Goal: Find specific fact: Find specific fact

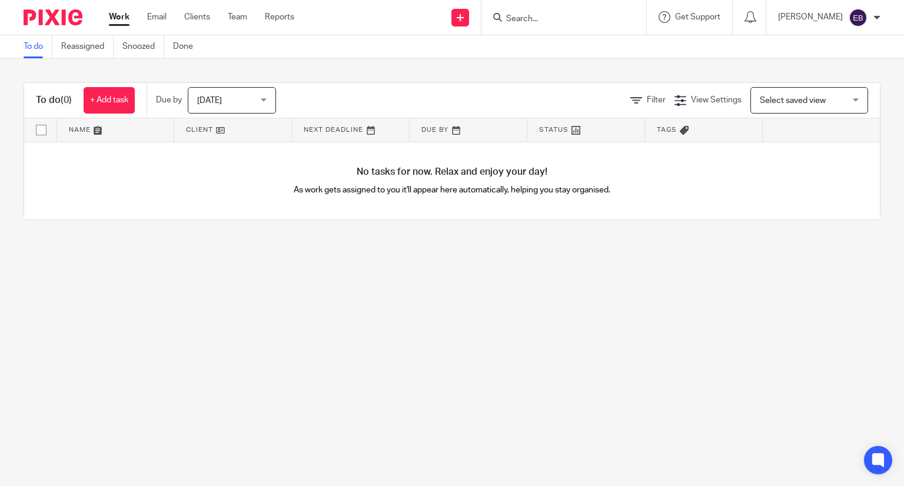
click at [548, 15] on input "Search" at bounding box center [558, 19] width 106 height 11
type input "d"
click at [563, 15] on input "Search" at bounding box center [558, 19] width 106 height 11
click at [548, 18] on input "Search" at bounding box center [558, 19] width 106 height 11
click at [551, 19] on input "Search" at bounding box center [558, 19] width 106 height 11
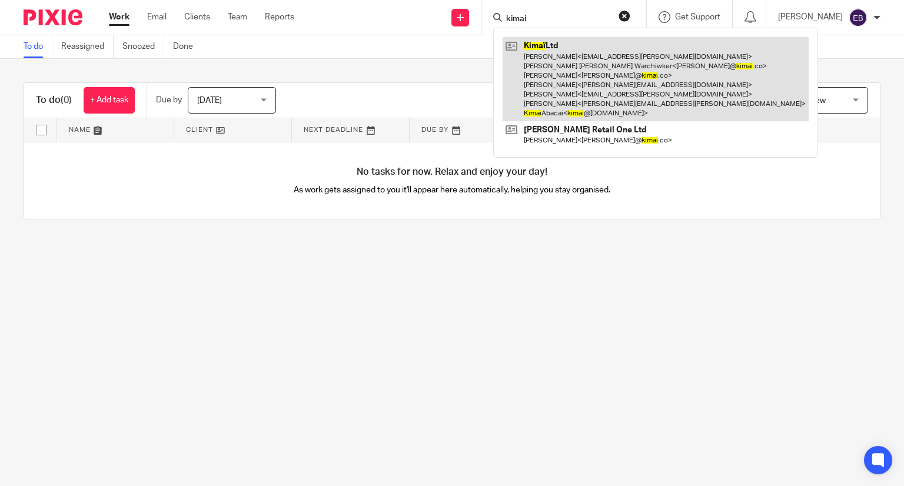
type input "kimai"
click at [586, 97] on link at bounding box center [656, 79] width 306 height 84
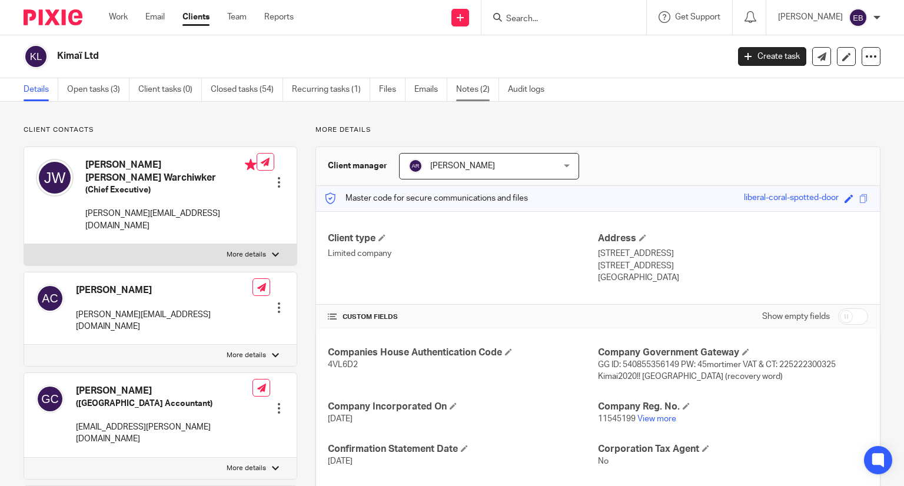
click at [460, 90] on link "Notes (2)" at bounding box center [477, 89] width 43 height 23
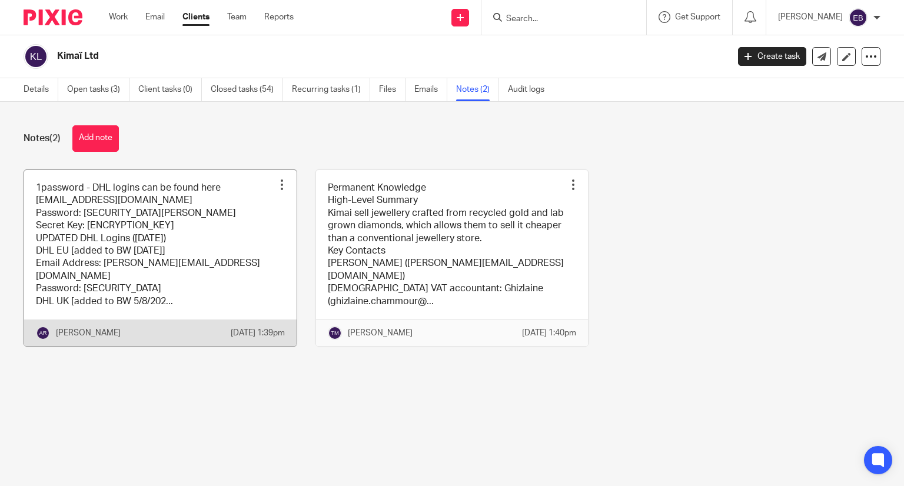
click at [152, 248] on link at bounding box center [160, 258] width 272 height 176
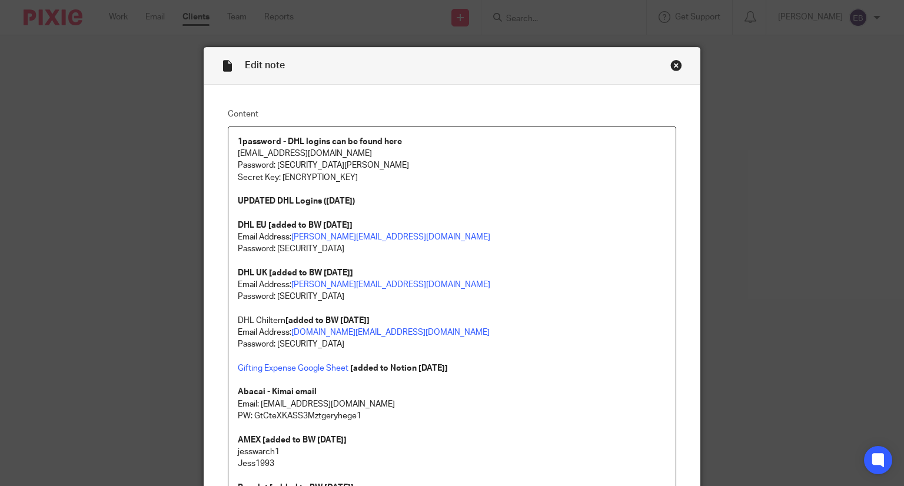
click at [273, 157] on p "[EMAIL_ADDRESS][DOMAIN_NAME]" at bounding box center [452, 154] width 429 height 12
drag, startPoint x: 233, startPoint y: 151, endPoint x: 314, endPoint y: 152, distance: 81.2
click at [314, 152] on p "[EMAIL_ADDRESS][DOMAIN_NAME]" at bounding box center [452, 154] width 429 height 12
copy p "[EMAIL_ADDRESS][DOMAIN_NAME]"
drag, startPoint x: 275, startPoint y: 165, endPoint x: 386, endPoint y: 164, distance: 111.2
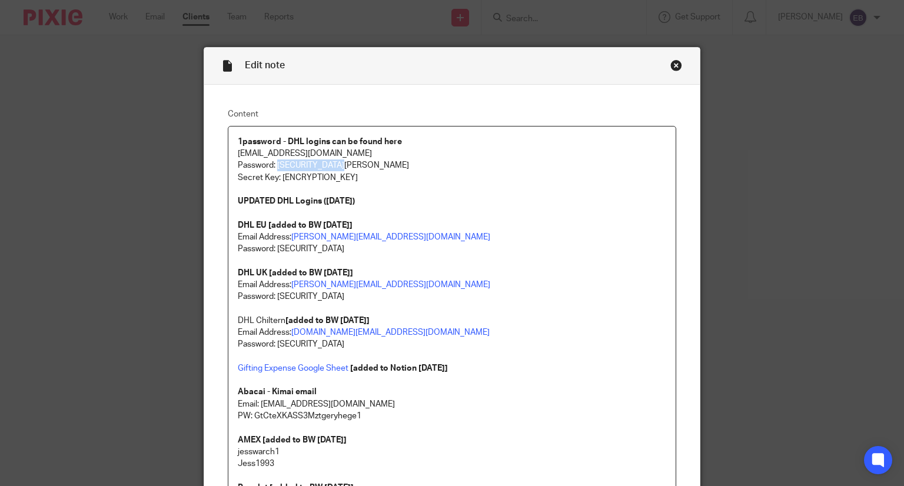
click at [386, 164] on p "Password: Ab@ca!Kima!AK22" at bounding box center [452, 165] width 429 height 12
copy p "Ab@ca!Kima!AK22"
drag, startPoint x: 277, startPoint y: 177, endPoint x: 507, endPoint y: 179, distance: 230.1
click at [507, 179] on p "Secret Key: A3-VDZZY2-FGA4LP-YHEKW-7KYJG-XWC87-RMPB7" at bounding box center [452, 178] width 429 height 12
copy p "A3-VDZZY2-FGA4LP-YHEKW-7KYJG-XWC87-RMPB7"
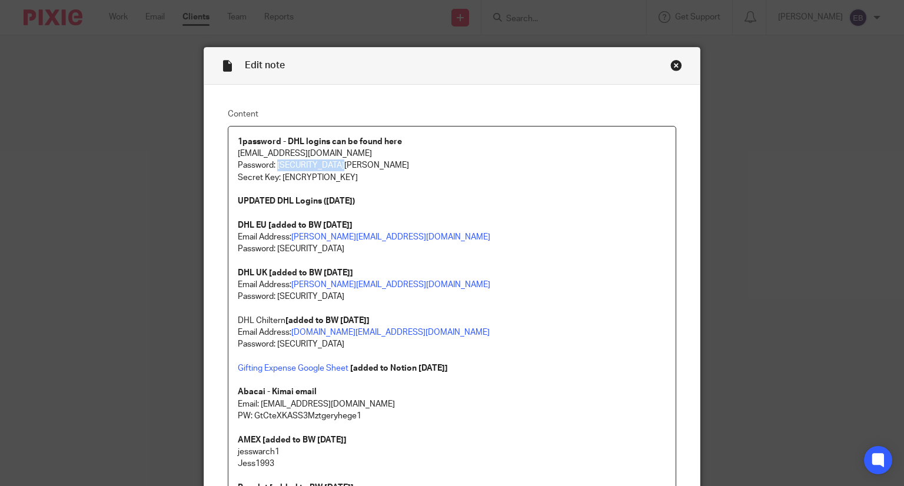
drag, startPoint x: 274, startPoint y: 166, endPoint x: 362, endPoint y: 161, distance: 87.8
click at [362, 161] on p "Password: Ab@ca!Kima!AK22" at bounding box center [452, 165] width 429 height 12
copy p "Ab@ca!Kima!AK22"
click at [271, 158] on p "[EMAIL_ADDRESS][DOMAIN_NAME]" at bounding box center [452, 154] width 429 height 12
drag, startPoint x: 274, startPoint y: 165, endPoint x: 354, endPoint y: 164, distance: 80.6
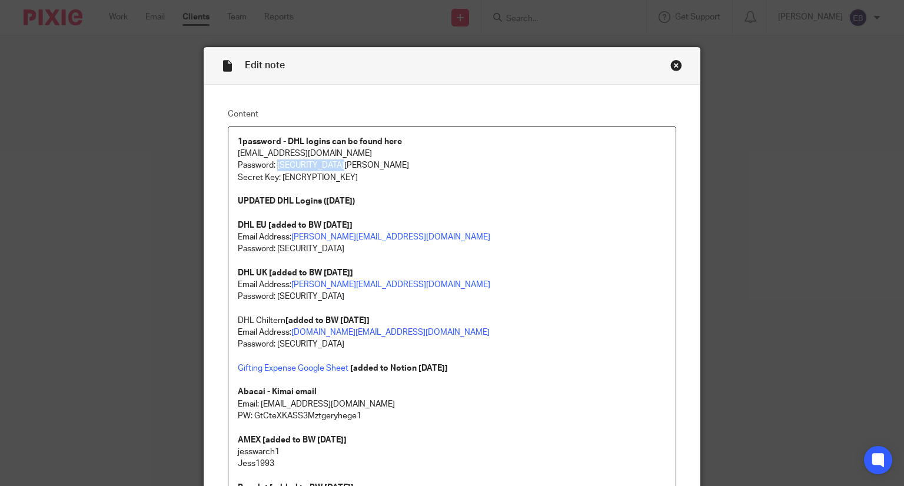
click at [354, 164] on p "Password: Ab@ca!Kima!AK22" at bounding box center [452, 165] width 429 height 12
copy p "Ab@ca!Kima!AK22"
drag, startPoint x: 278, startPoint y: 175, endPoint x: 491, endPoint y: 172, distance: 213.6
click at [491, 172] on p "Secret Key: A3-VDZZY2-FGA4LP-YHEKW-7KYJG-XWC87-RMPB7" at bounding box center [452, 178] width 429 height 12
copy p "A3-VDZZY2-FGA4LP-YHEKW-7KYJG-XWC87-RMPB7"
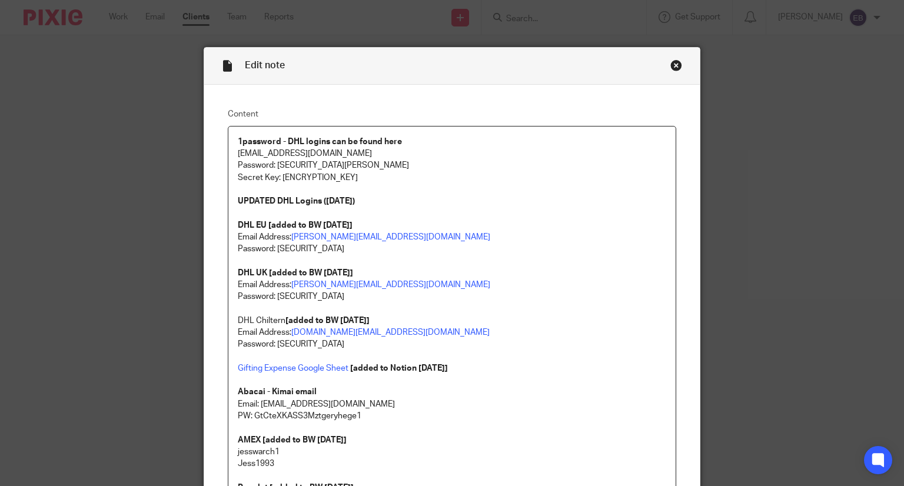
click at [467, 228] on p "DHL EU [added to BW 5/8/2025]" at bounding box center [452, 226] width 429 height 12
click at [407, 196] on p "UPDATED DHL Logins (03/07/2025)" at bounding box center [452, 201] width 429 height 12
click at [379, 205] on p "UPDATED DHL Logins (03/07/2025)" at bounding box center [452, 201] width 429 height 12
drag, startPoint x: 482, startPoint y: 177, endPoint x: 225, endPoint y: 152, distance: 258.4
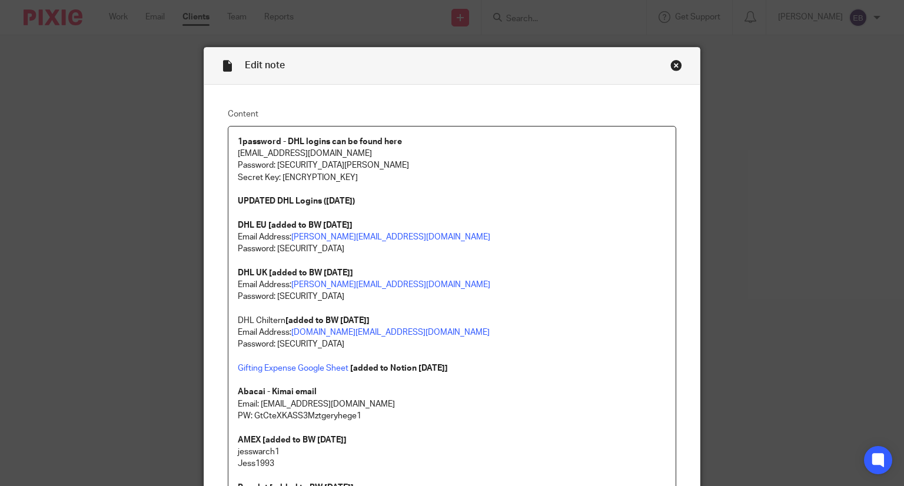
click at [269, 174] on p "Secret Key: A3-VDZZY2-FGA4LP-YHEKW-7KYJG-XWC87-RMPB7" at bounding box center [452, 178] width 429 height 12
drag, startPoint x: 273, startPoint y: 165, endPoint x: 381, endPoint y: 163, distance: 108.3
click at [381, 163] on p "Password: Ab@ca!Kima!AK22" at bounding box center [452, 165] width 429 height 12
click at [261, 184] on p at bounding box center [452, 190] width 429 height 12
click at [275, 165] on p "Password: Ab@ca!Kima!AK22" at bounding box center [452, 165] width 429 height 12
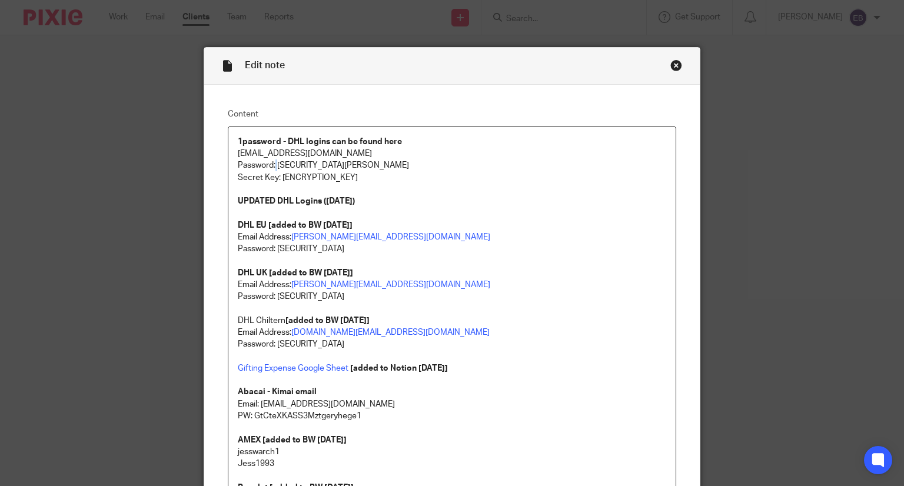
click at [272, 165] on p "Password: Ab@ca!Kima!AK22" at bounding box center [452, 165] width 429 height 12
click at [273, 164] on p "Password: Ab@ca!Kima!AK22" at bounding box center [452, 165] width 429 height 12
drag, startPoint x: 274, startPoint y: 164, endPoint x: 345, endPoint y: 168, distance: 71.3
click at [345, 168] on p "Password: Ab@ca!Kima!AK22" at bounding box center [452, 165] width 429 height 12
copy p "Ab@ca!Kima!AK22"
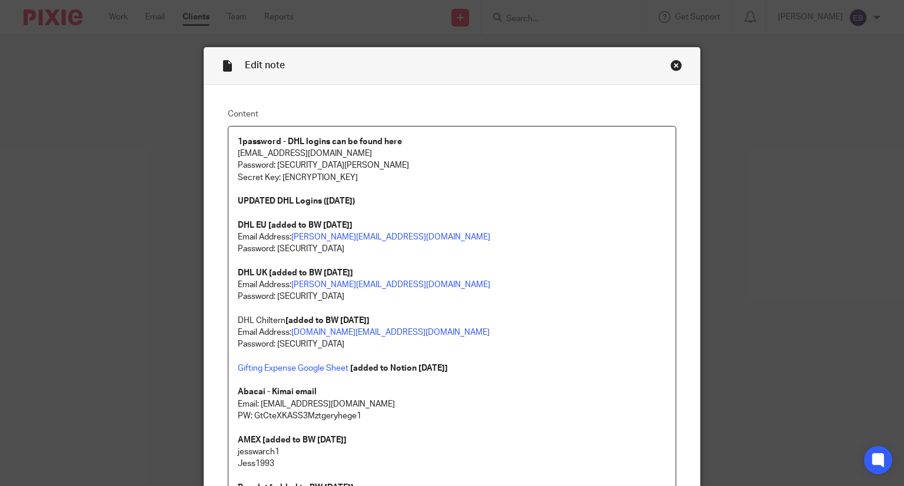
click at [278, 175] on p "Secret Key: A3-VDZZY2-FGA4LP-YHEKW-7KYJG-XWC87-RMPB7" at bounding box center [452, 178] width 429 height 12
click at [318, 176] on p "Secret Key: A3-VDZZY2-FGA4LP-YHEKW-7KYJG-XWC87-RMPB7" at bounding box center [452, 178] width 429 height 12
click at [386, 177] on p "Secret Key: A3-VDZZY2-FGA4LP-YHEKW-7KYJG-XWC87-RMPB7" at bounding box center [452, 178] width 429 height 12
drag, startPoint x: 397, startPoint y: 175, endPoint x: 255, endPoint y: 159, distance: 142.7
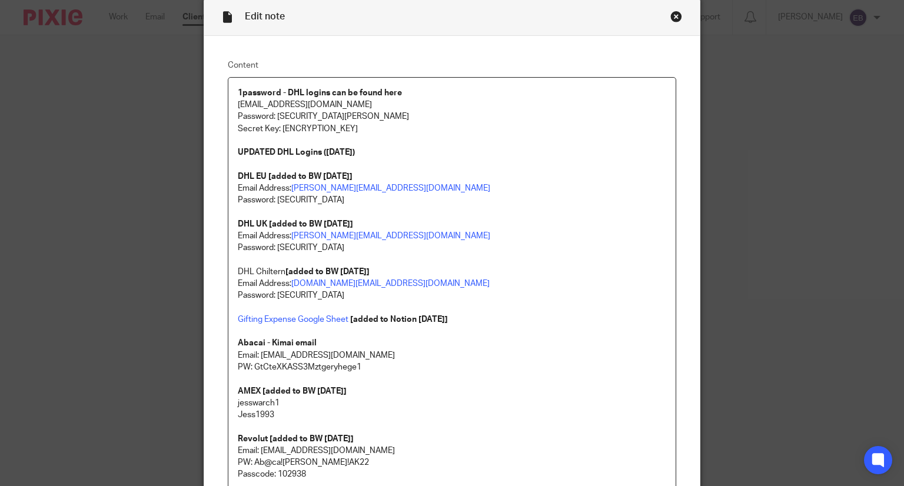
scroll to position [59, 0]
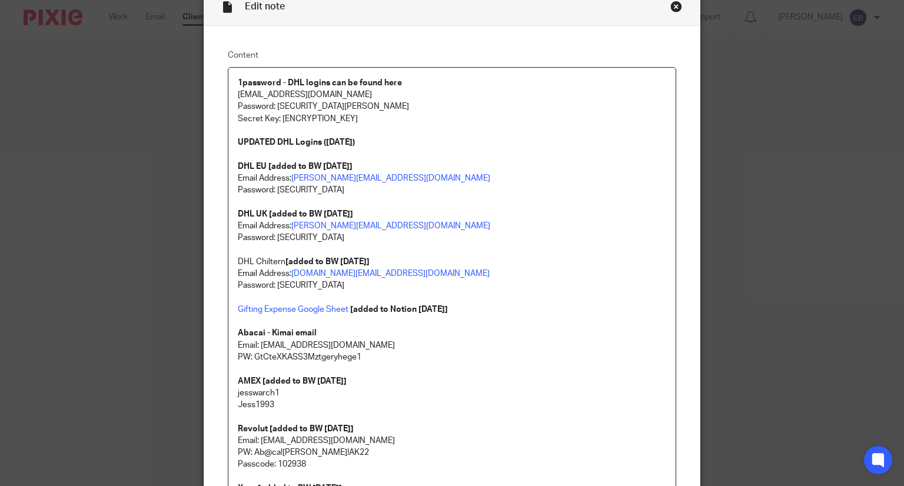
drag, startPoint x: 355, startPoint y: 290, endPoint x: 294, endPoint y: 287, distance: 61.3
click at [294, 287] on p "Password: zcz5trj3fjt-ydy6MCY" at bounding box center [452, 286] width 429 height 12
